Goal: Task Accomplishment & Management: Manage account settings

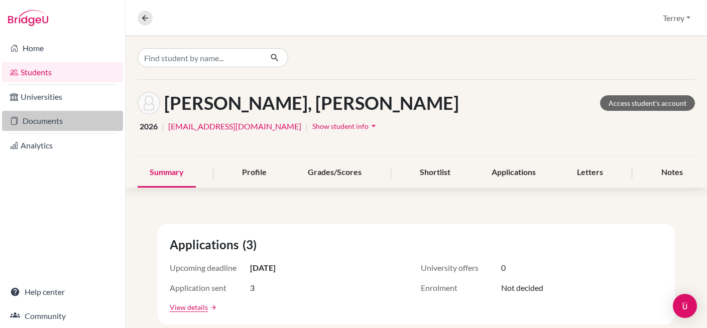
click at [34, 114] on link "Documents" at bounding box center [62, 121] width 121 height 20
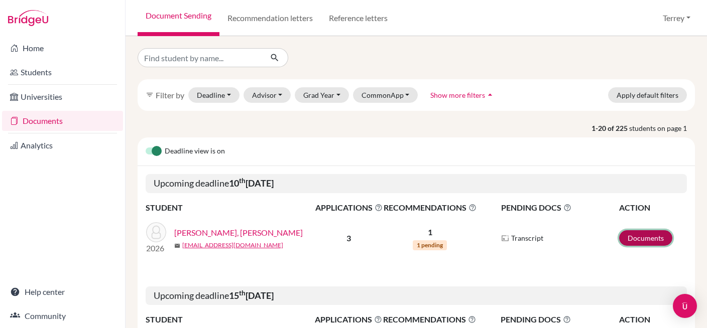
click at [629, 237] on link "Documents" at bounding box center [645, 238] width 53 height 16
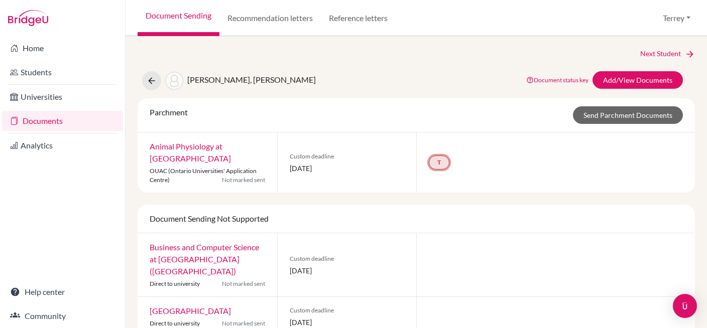
click at [443, 164] on link "T" at bounding box center [439, 163] width 21 height 14
click at [495, 161] on div "T Transcript undefined Incomplete" at bounding box center [555, 163] width 279 height 60
click at [154, 86] on button at bounding box center [151, 80] width 19 height 19
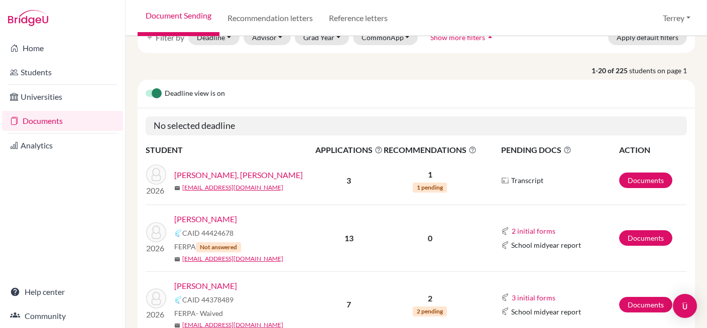
scroll to position [116, 0]
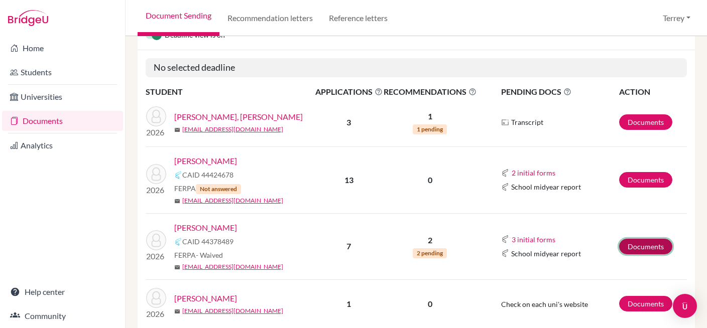
click at [640, 246] on link "Documents" at bounding box center [645, 247] width 53 height 16
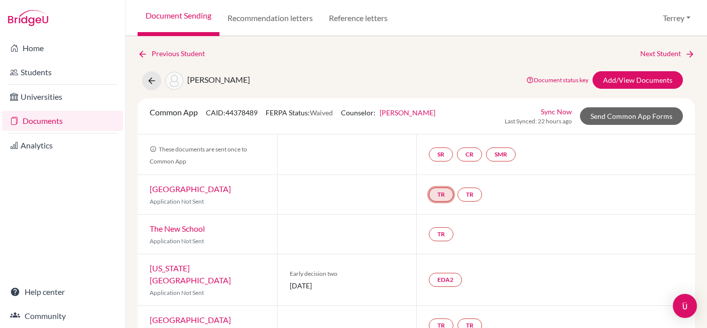
click at [444, 191] on link "TR" at bounding box center [441, 195] width 25 height 14
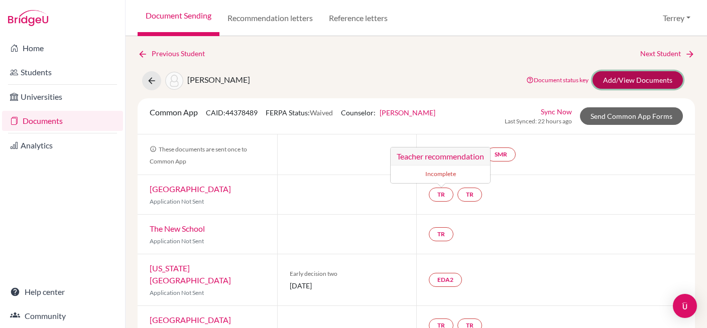
click at [651, 79] on link "Add/View Documents" at bounding box center [637, 80] width 90 height 18
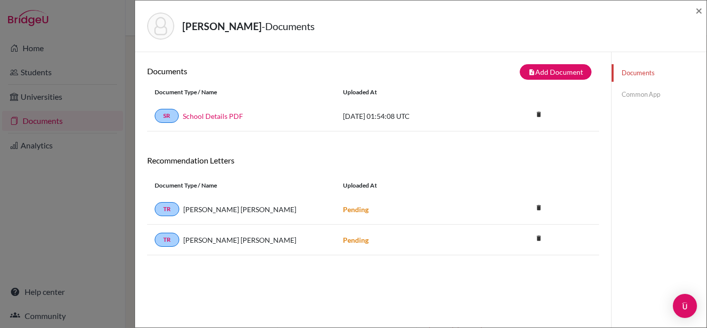
click at [631, 96] on link "Common App" at bounding box center [659, 95] width 95 height 18
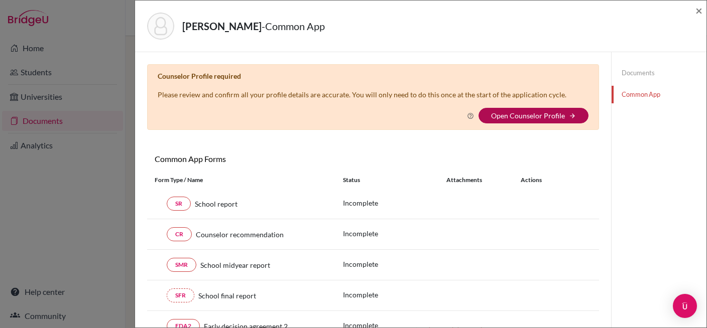
click at [513, 118] on link "Open Counselor Profile" at bounding box center [528, 115] width 74 height 9
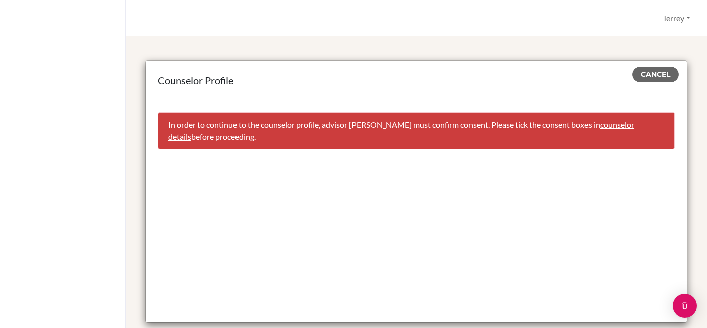
click at [609, 129] on link "counselor details" at bounding box center [401, 131] width 466 height 22
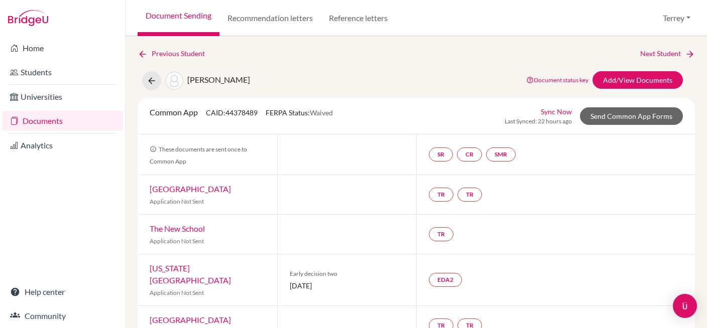
select select "459884"
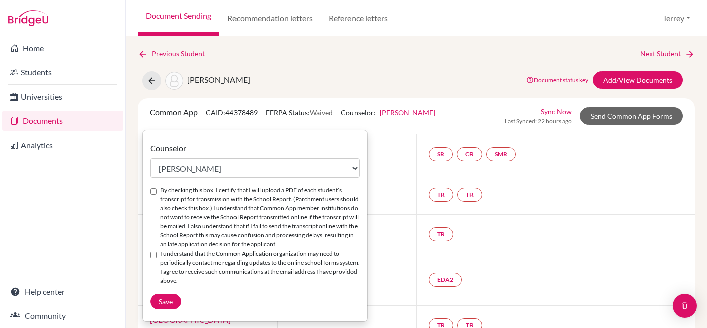
click at [153, 192] on input "By checking this box, I certify that I will upload a PDF of each student’s tran…" at bounding box center [153, 191] width 7 height 7
checkbox input "true"
click at [152, 256] on input "I understand that the Common Application organization may need to periodically …" at bounding box center [153, 255] width 7 height 7
checkbox input "true"
click at [162, 300] on span "Save" at bounding box center [166, 302] width 14 height 9
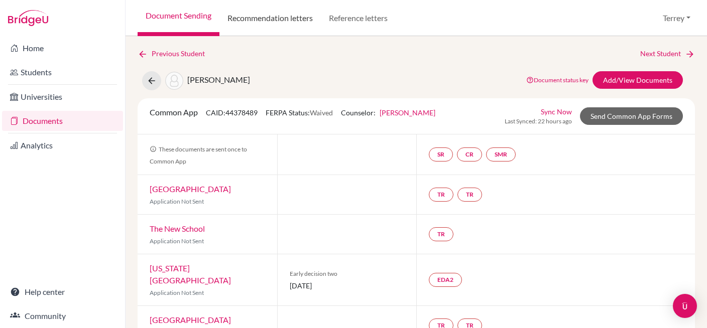
click at [276, 16] on link "Recommendation letters" at bounding box center [269, 18] width 101 height 36
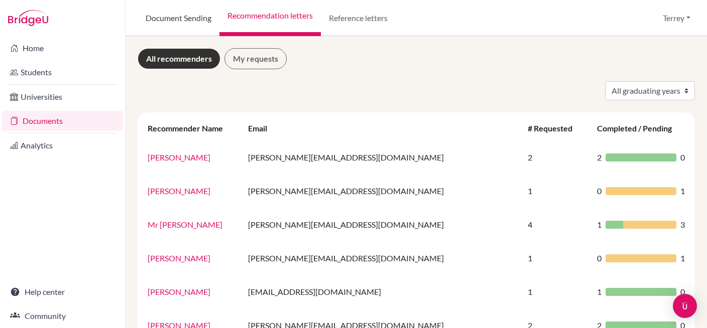
click at [187, 18] on link "Document Sending" at bounding box center [179, 18] width 82 height 36
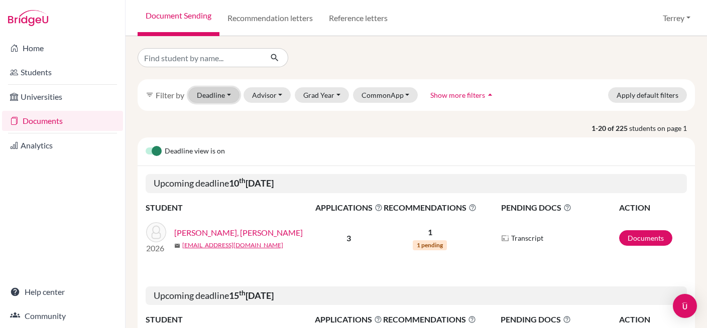
click at [228, 100] on button "Deadline - Select a date range Or double click for a single date selection [DAT…" at bounding box center [213, 95] width 51 height 16
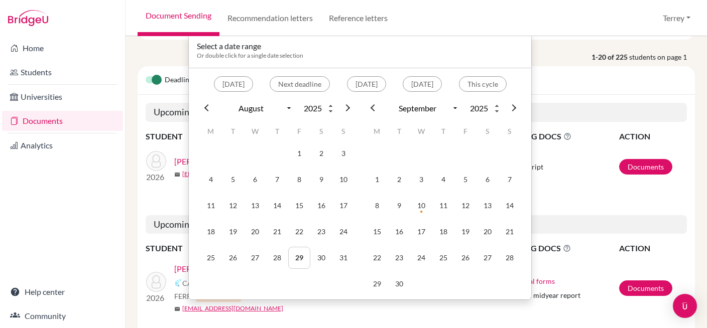
scroll to position [72, 0]
click at [287, 84] on button "Next deadline" at bounding box center [300, 84] width 60 height 16
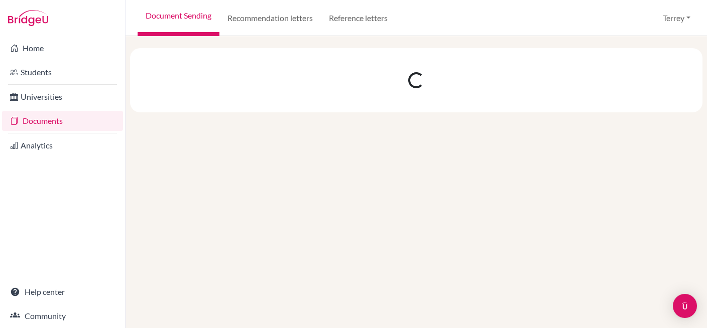
select select "9"
select select "10"
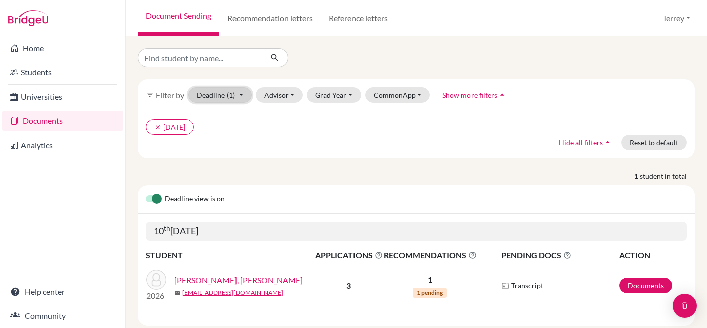
click at [244, 96] on button "Deadline (1) [DATE] - [DATE] Select a date range Or double click for a single d…" at bounding box center [219, 95] width 63 height 16
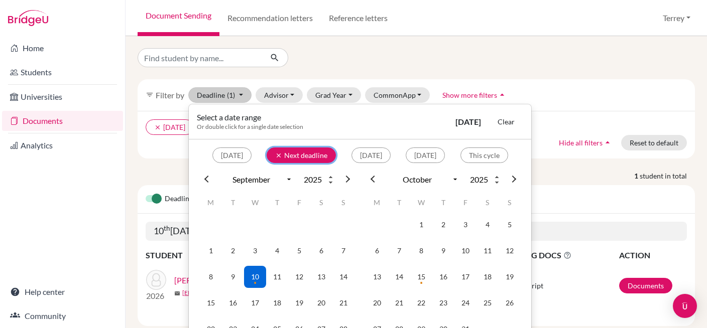
click at [275, 158] on icon "clear" at bounding box center [278, 155] width 7 height 7
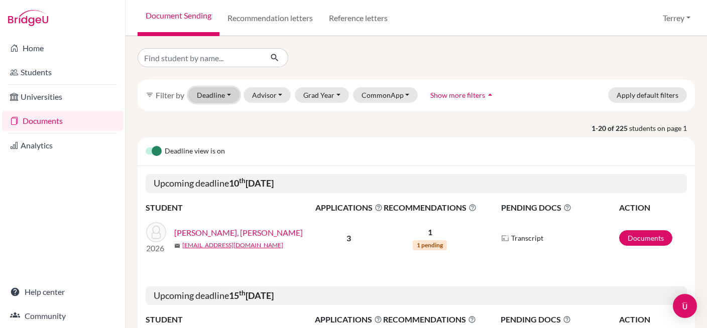
click at [223, 94] on button "Deadline - Select a date range Or double click for a single date selection [DAT…" at bounding box center [213, 95] width 51 height 16
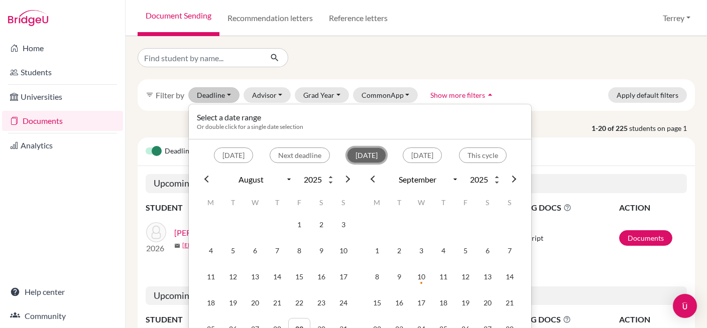
click at [347, 153] on button "[DATE]" at bounding box center [366, 156] width 39 height 16
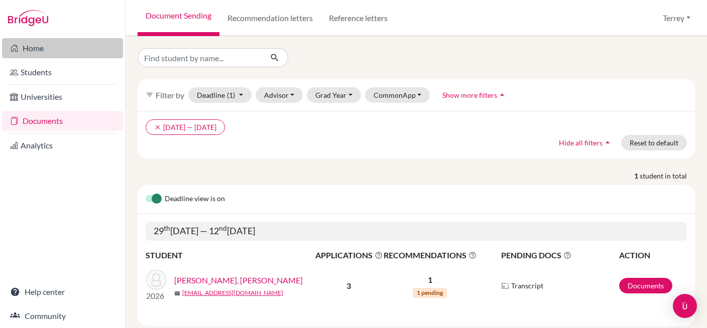
click at [37, 53] on link "Home" at bounding box center [62, 48] width 121 height 20
